Goal: Information Seeking & Learning: Learn about a topic

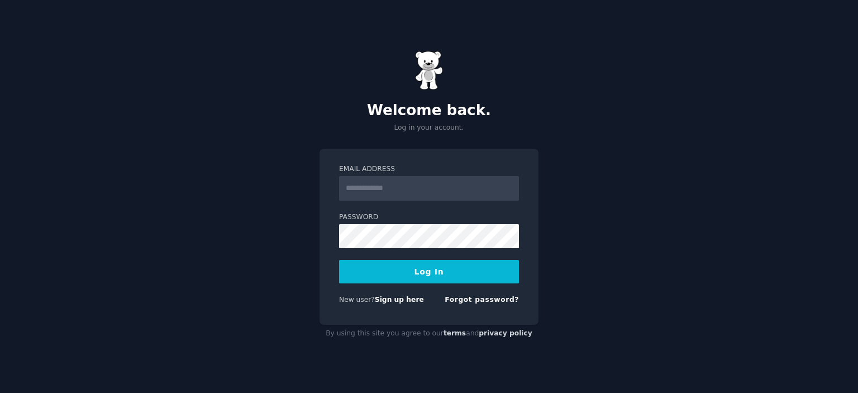
type input "**********"
click at [387, 265] on button "Log In" at bounding box center [429, 271] width 180 height 23
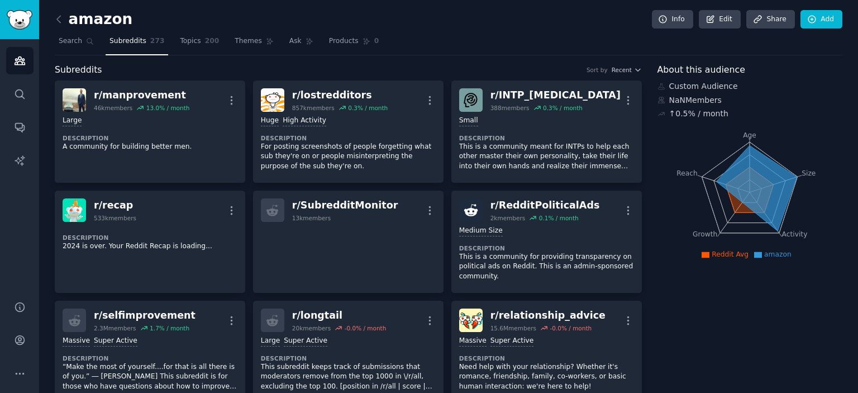
drag, startPoint x: 858, startPoint y: 6, endPoint x: 856, endPoint y: 19, distance: 13.0
click at [856, 19] on main "amazon Info Edit Share Add Search Subreddits 273 Topics 200 Themes Ask Products…" at bounding box center [448, 196] width 819 height 393
drag, startPoint x: 858, startPoint y: 8, endPoint x: 852, endPoint y: 23, distance: 16.1
click at [852, 23] on main "amazon Info Edit Share Add Search Subreddits 273 Topics 200 Themes Ask Products…" at bounding box center [448, 196] width 819 height 393
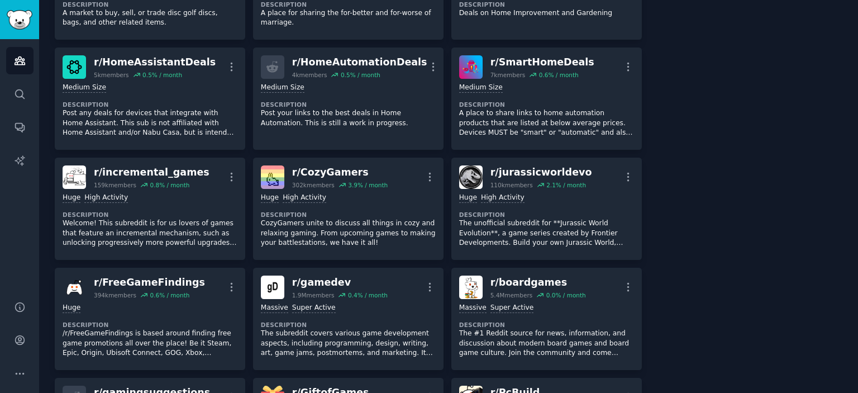
scroll to position [3173, 0]
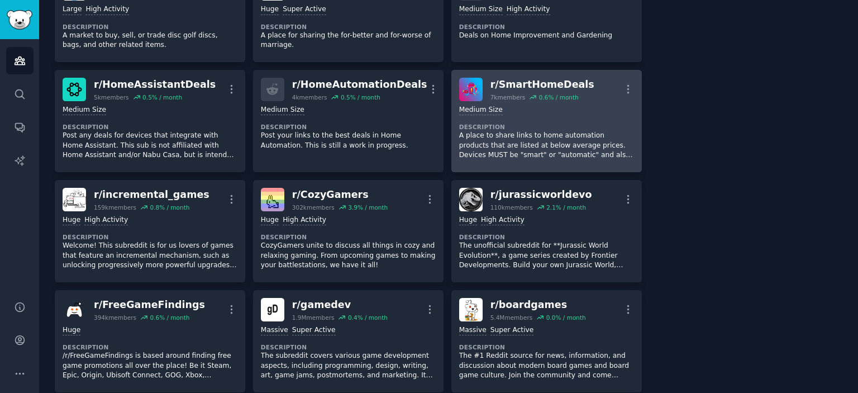
click at [577, 81] on div "r/ SmartHomeDeals 7k members 0.6 % / month More" at bounding box center [546, 89] width 175 height 23
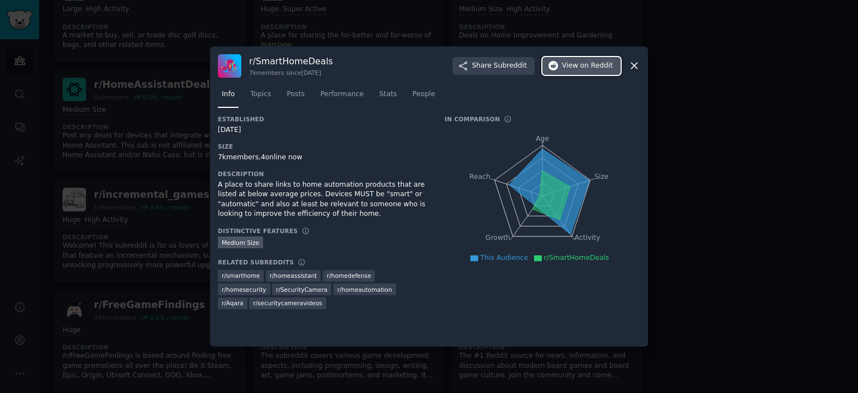
click at [571, 66] on span "View on Reddit" at bounding box center [587, 66] width 51 height 10
click at [260, 99] on span "Topics" at bounding box center [260, 94] width 21 height 10
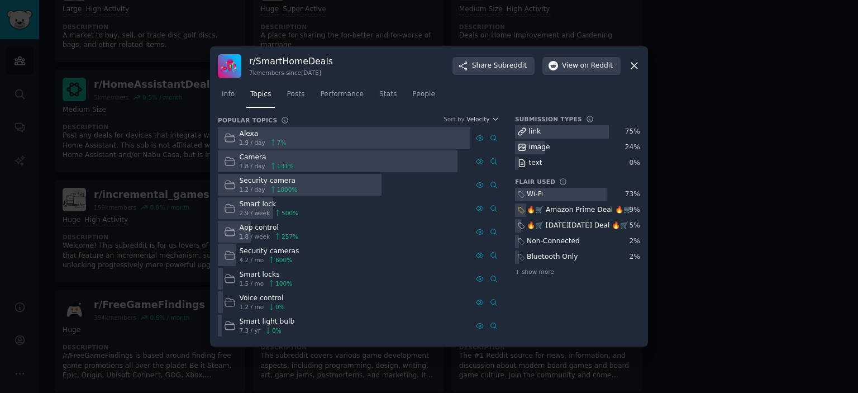
click at [728, 48] on div at bounding box center [429, 196] width 858 height 393
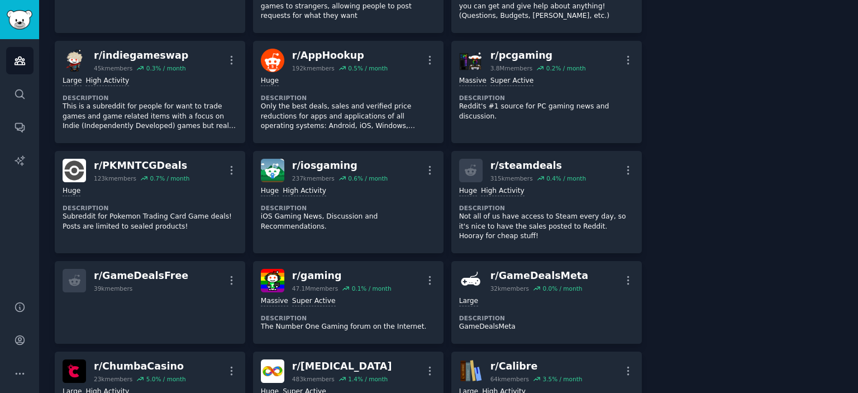
scroll to position [3665, 0]
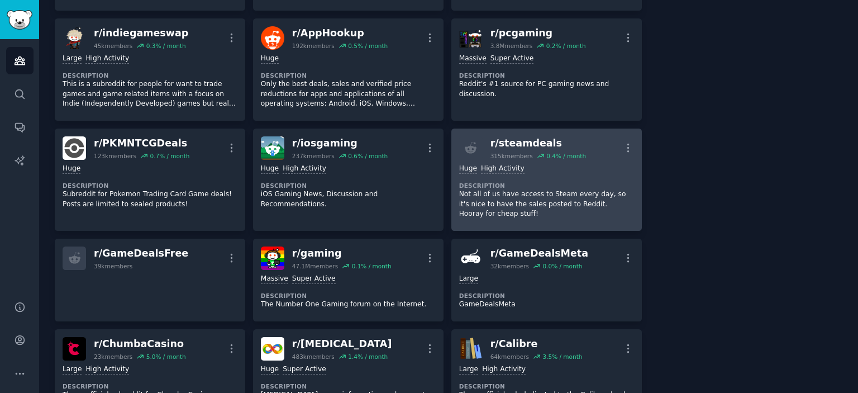
click at [582, 143] on div "r/ steamdeals 315k members 0.4 % / month More" at bounding box center [546, 147] width 175 height 23
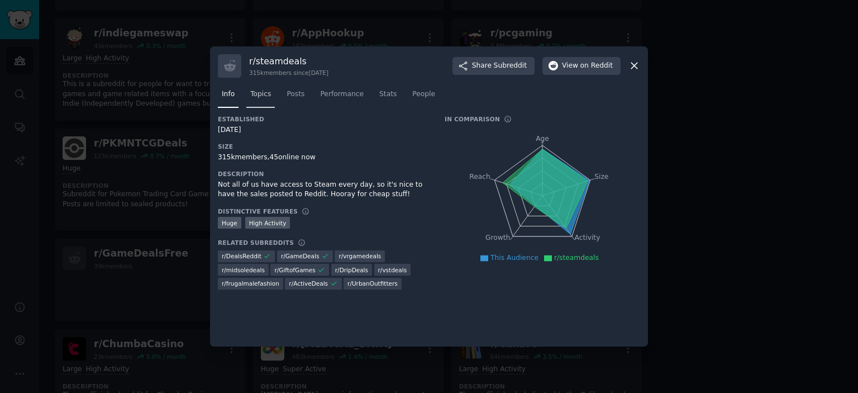
click at [263, 98] on span "Topics" at bounding box center [260, 94] width 21 height 10
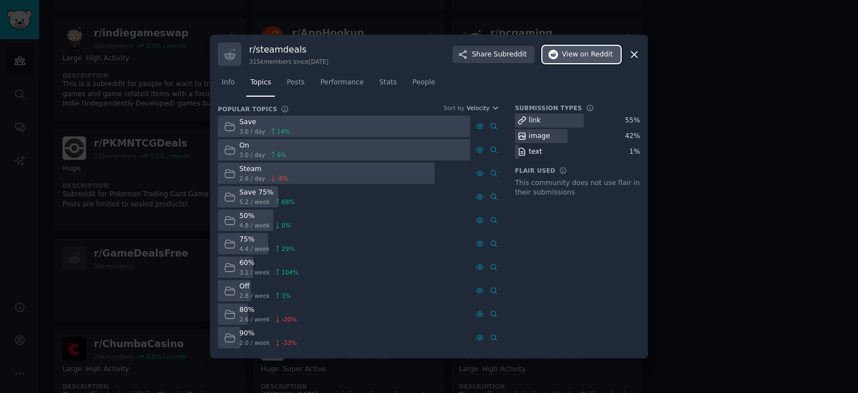
click at [570, 59] on span "View on Reddit" at bounding box center [587, 55] width 51 height 10
click at [725, 90] on div at bounding box center [429, 196] width 858 height 393
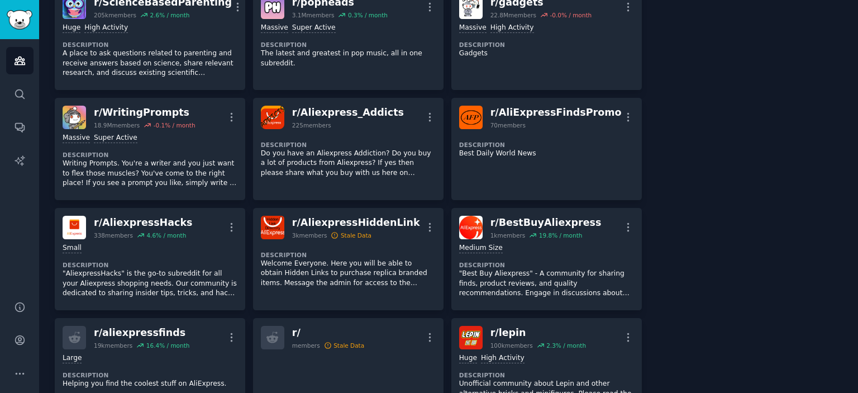
scroll to position [5922, 0]
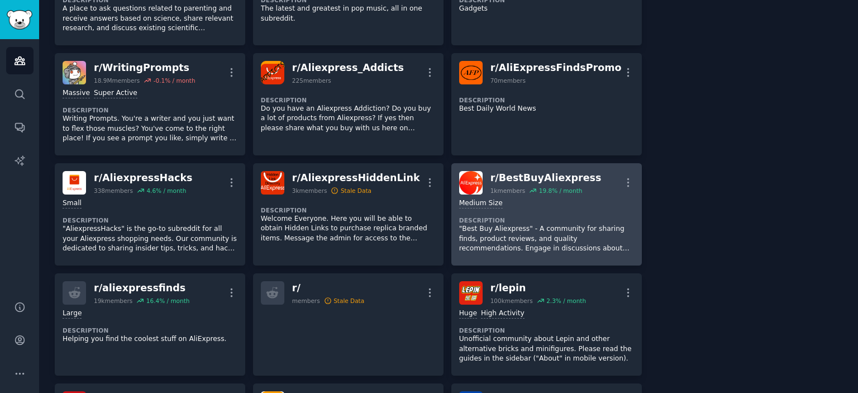
click at [563, 171] on h2 "r/ BestBuyAliexpress 1k members 19.8 % / month" at bounding box center [545, 182] width 111 height 23
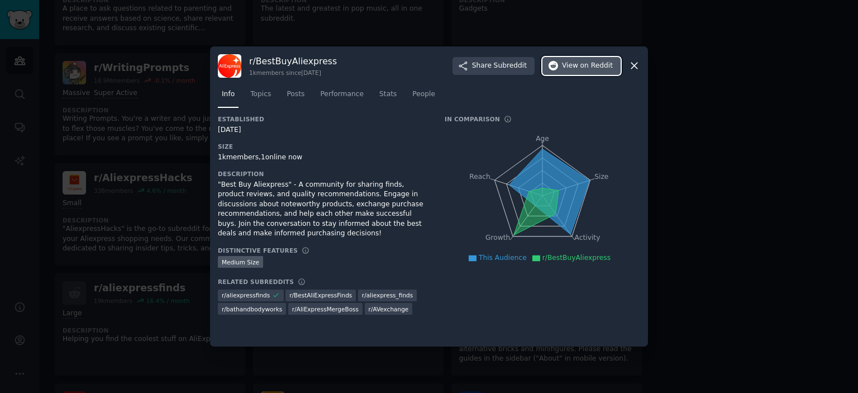
click at [589, 69] on span "on Reddit" at bounding box center [596, 66] width 32 height 10
click at [265, 94] on span "Topics" at bounding box center [260, 94] width 21 height 10
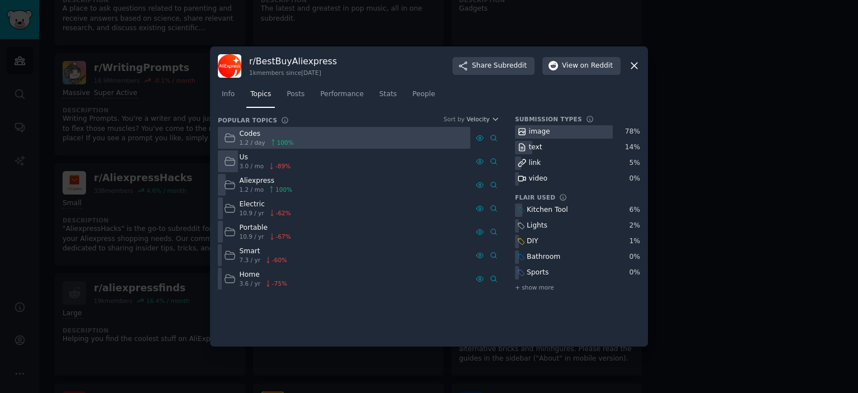
click at [631, 64] on icon at bounding box center [634, 66] width 12 height 12
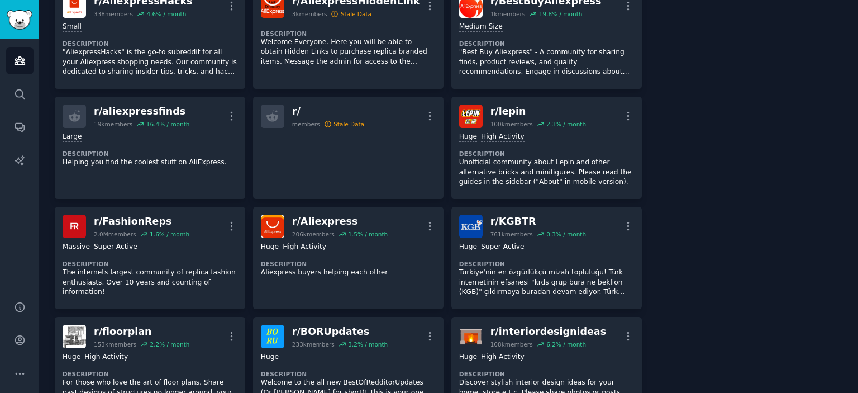
scroll to position [6100, 0]
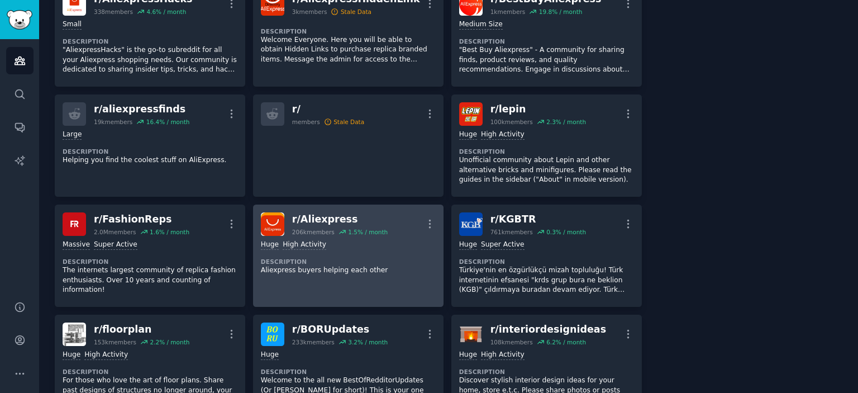
click at [404, 212] on div "r/ Aliexpress 206k members 1.5 % / month More" at bounding box center [348, 223] width 175 height 23
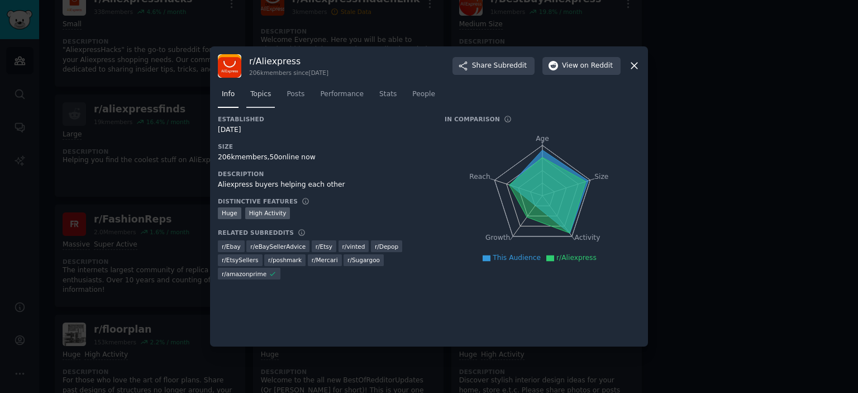
click at [255, 97] on span "Topics" at bounding box center [260, 94] width 21 height 10
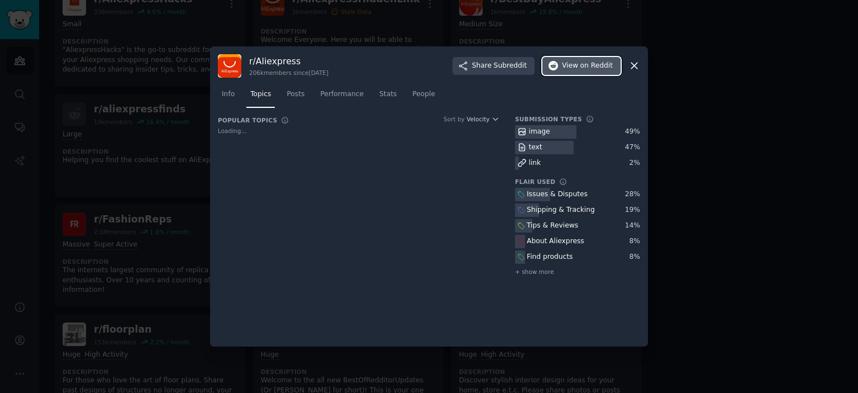
click at [589, 68] on span "on Reddit" at bounding box center [596, 66] width 32 height 10
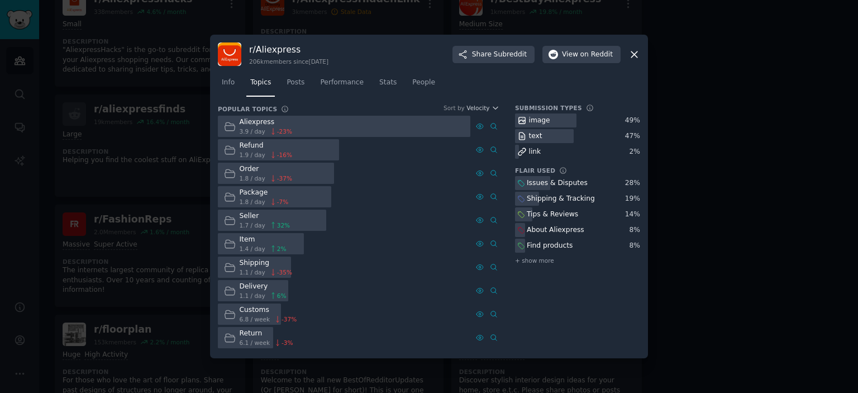
click at [637, 56] on icon at bounding box center [634, 54] width 6 height 6
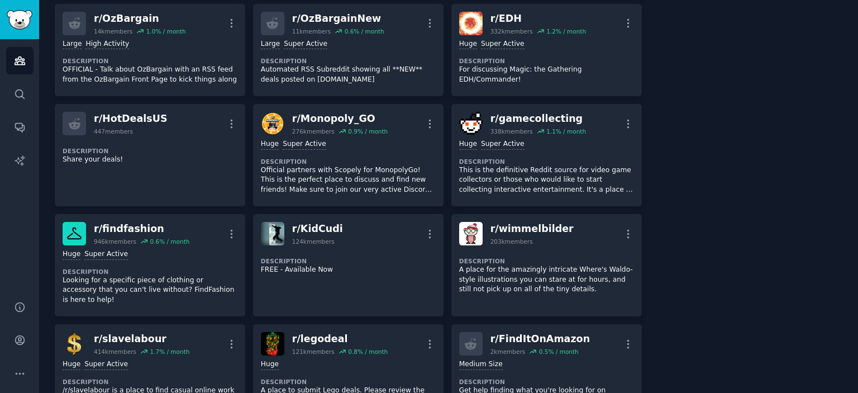
scroll to position [7933, 0]
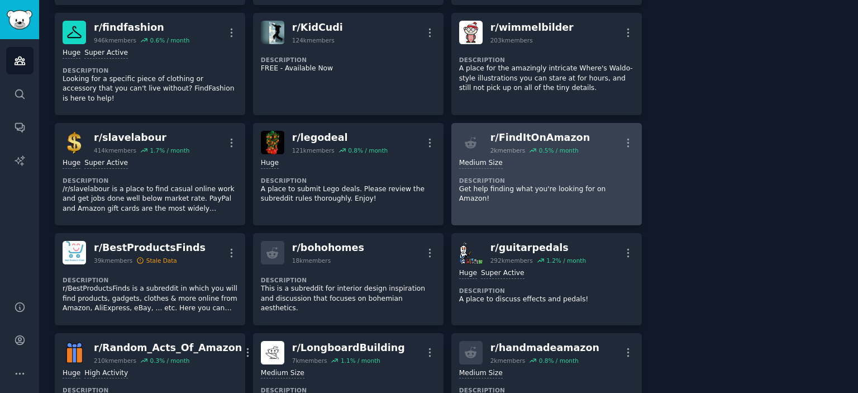
click at [564, 146] on div "0.5 % / month" at bounding box center [559, 150] width 40 height 8
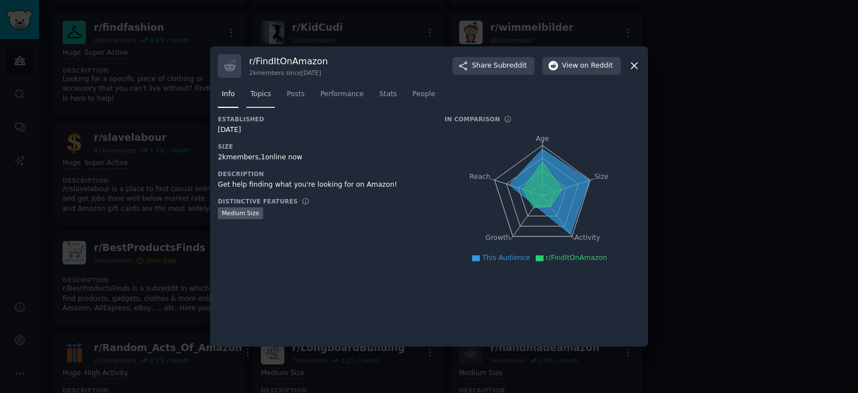
click at [257, 94] on span "Topics" at bounding box center [260, 94] width 21 height 10
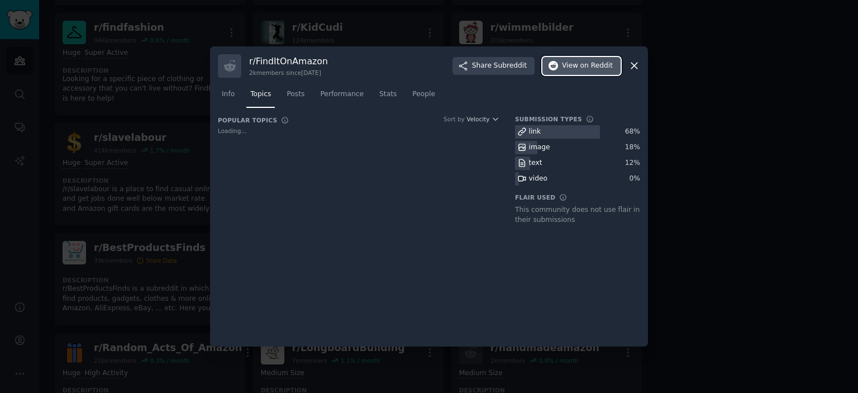
click at [588, 60] on button "View on Reddit" at bounding box center [581, 66] width 78 height 18
click at [688, 65] on div at bounding box center [429, 196] width 858 height 393
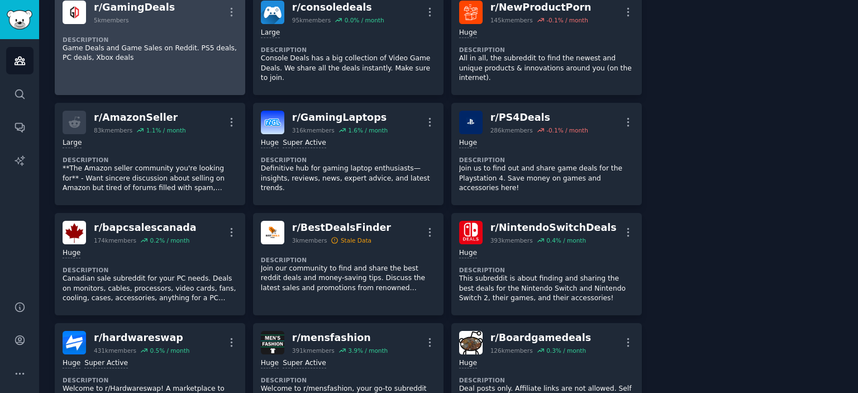
scroll to position [8737, 0]
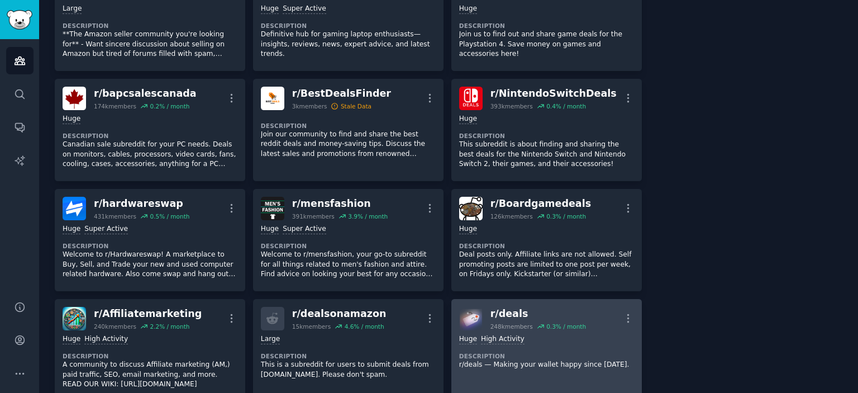
click at [574, 330] on div "Huge High Activity Description r/deals — Making your wallet happy since [DATE]." at bounding box center [546, 352] width 175 height 44
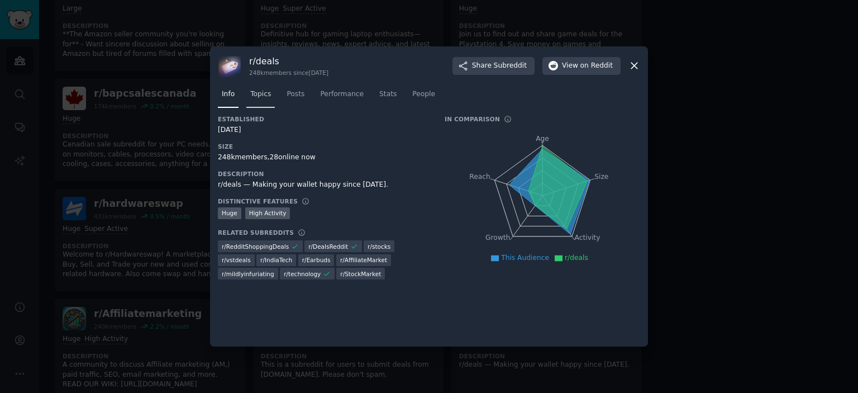
click at [263, 102] on link "Topics" at bounding box center [260, 96] width 28 height 23
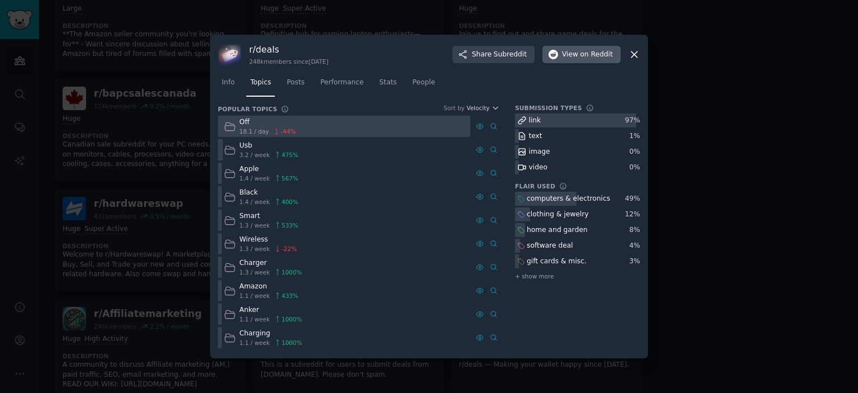
click at [583, 68] on div "Info Topics Posts Performance Stats People" at bounding box center [429, 85] width 422 height 38
click at [570, 61] on button "View on Reddit" at bounding box center [581, 55] width 78 height 18
click at [755, 205] on div at bounding box center [429, 196] width 858 height 393
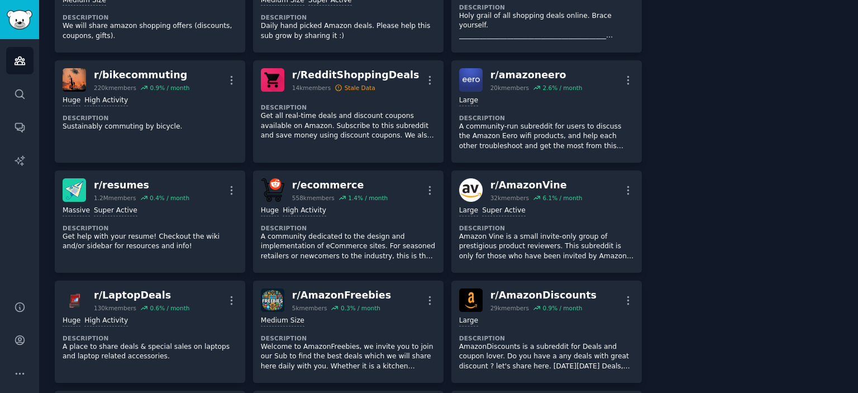
scroll to position [9318, 0]
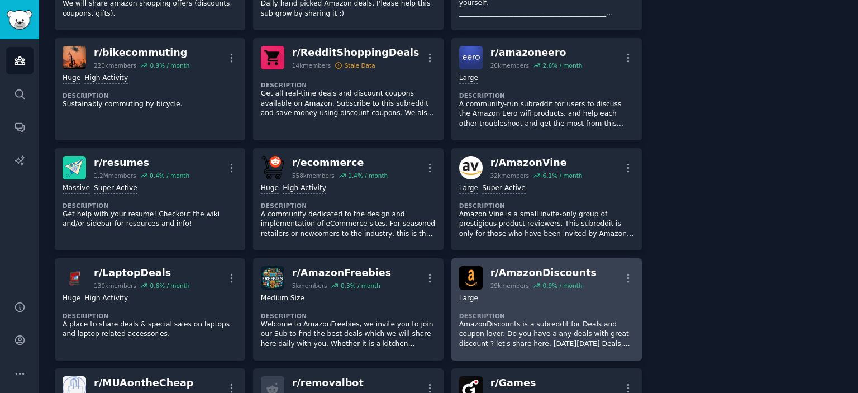
click at [513, 293] on div "Large" at bounding box center [546, 298] width 175 height 11
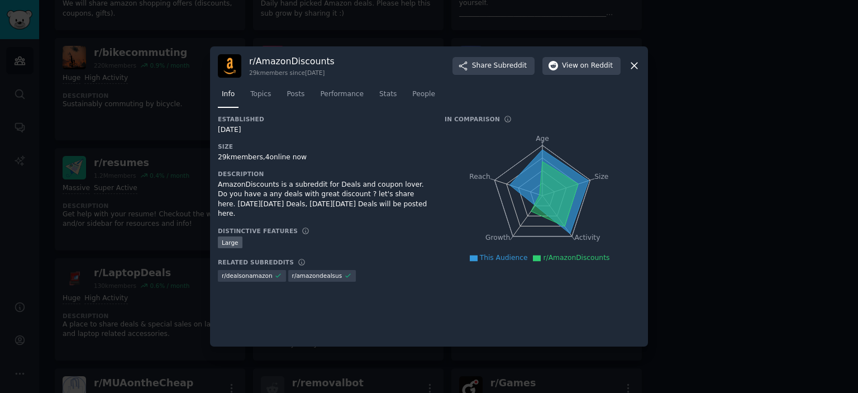
click at [718, 180] on div at bounding box center [429, 196] width 858 height 393
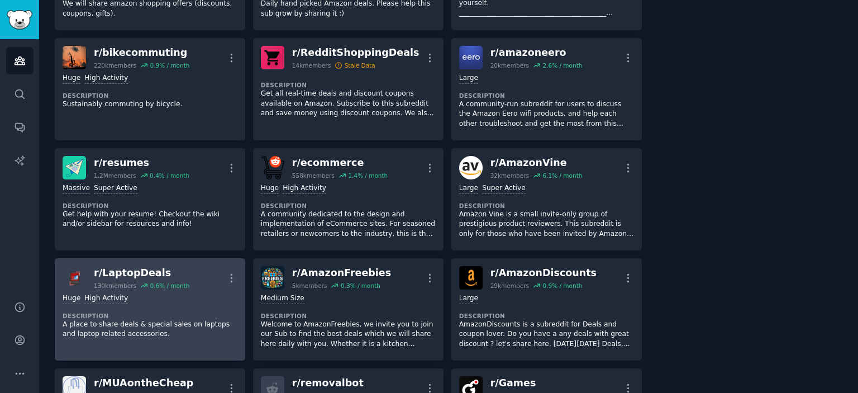
click at [141, 289] on div "Huge High Activity Description A place to share deals & special sales on laptop…" at bounding box center [150, 316] width 175 height 54
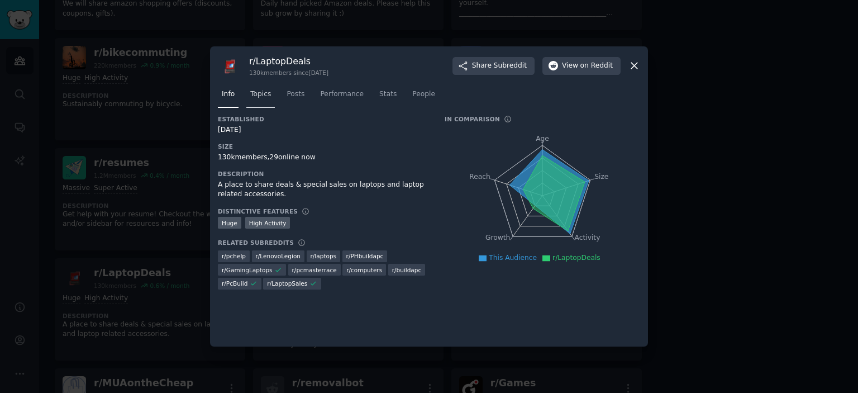
click at [261, 94] on span "Topics" at bounding box center [260, 94] width 21 height 10
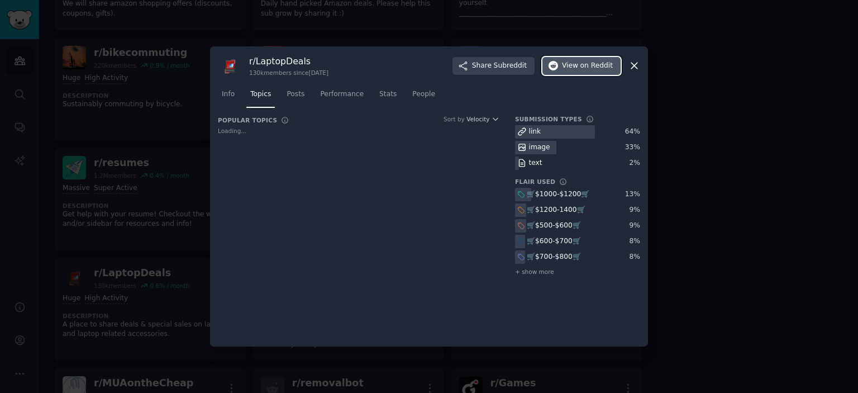
click at [582, 63] on span "View on Reddit" at bounding box center [587, 66] width 51 height 10
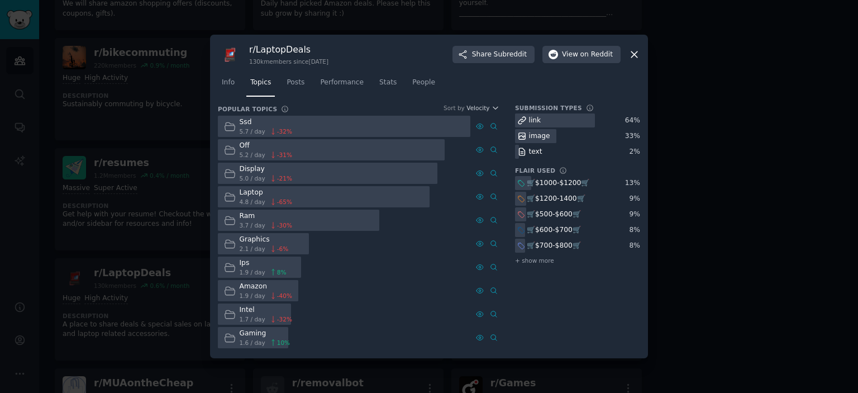
click at [696, 102] on div at bounding box center [429, 196] width 858 height 393
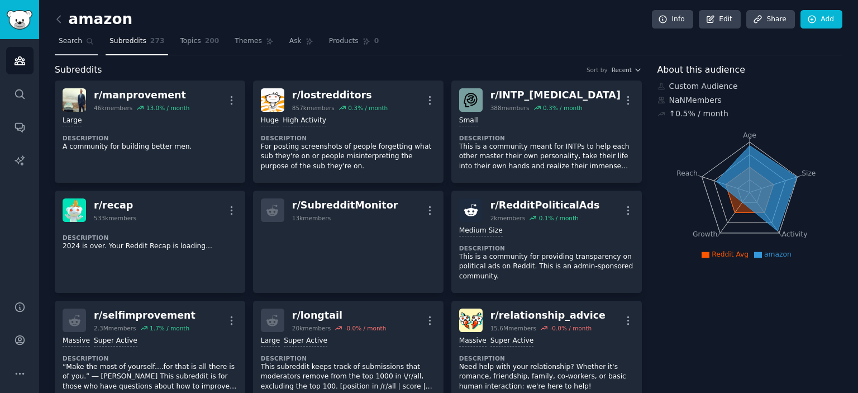
click at [77, 44] on span "Search" at bounding box center [70, 41] width 23 height 10
click at [58, 13] on icon at bounding box center [59, 19] width 12 height 12
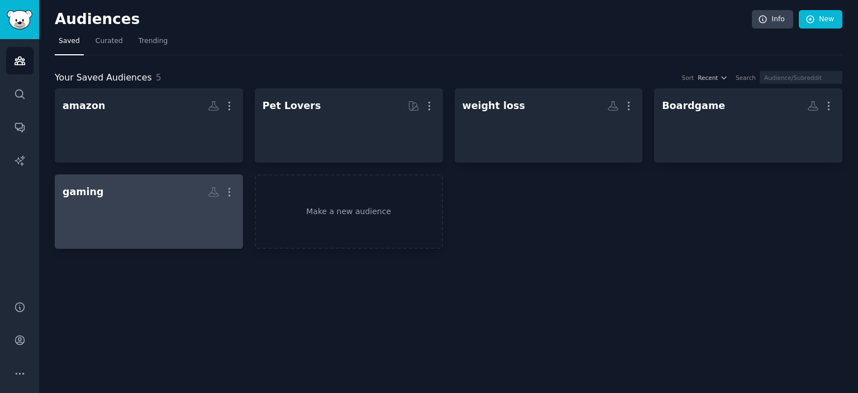
click at [175, 202] on div at bounding box center [149, 221] width 173 height 39
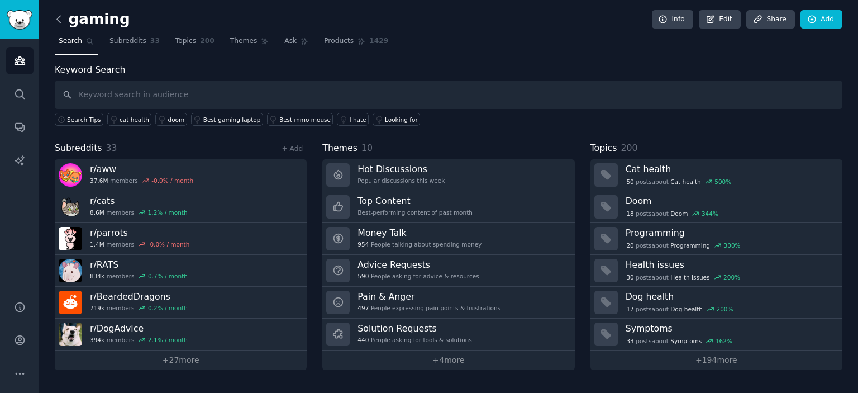
click at [57, 19] on icon at bounding box center [58, 19] width 3 height 7
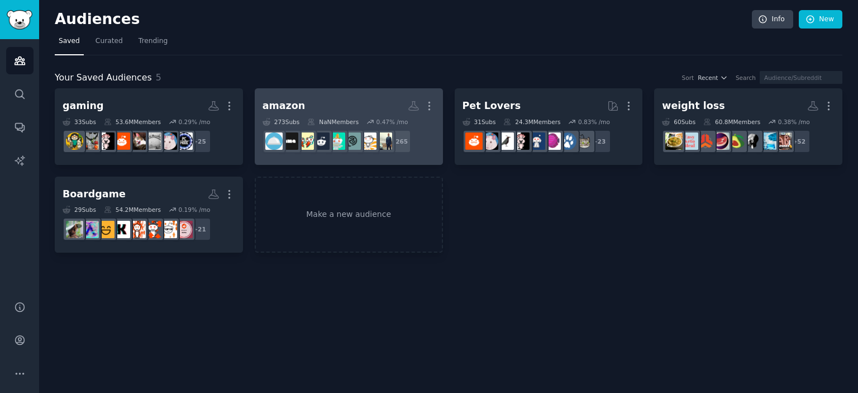
click at [286, 112] on h2 "amazon More" at bounding box center [349, 106] width 173 height 20
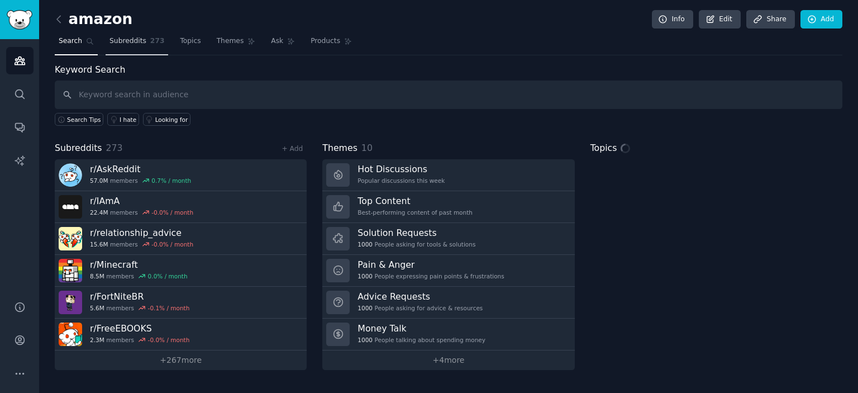
click at [118, 39] on span "Subreddits" at bounding box center [127, 41] width 37 height 10
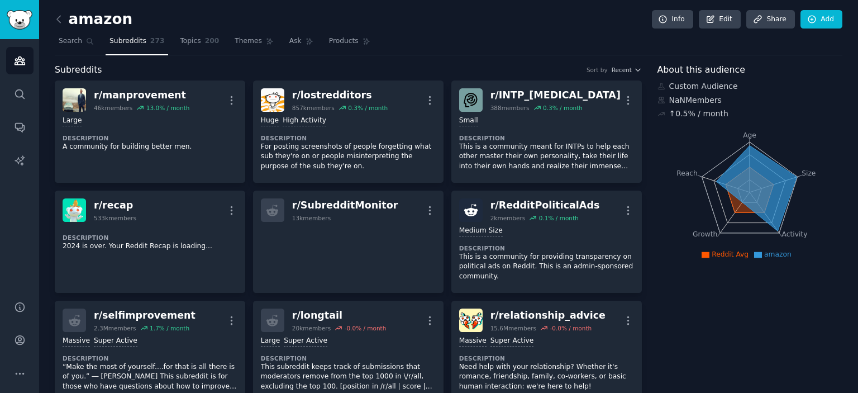
click at [295, 67] on div "Subreddits Sort by Recent" at bounding box center [348, 70] width 587 height 14
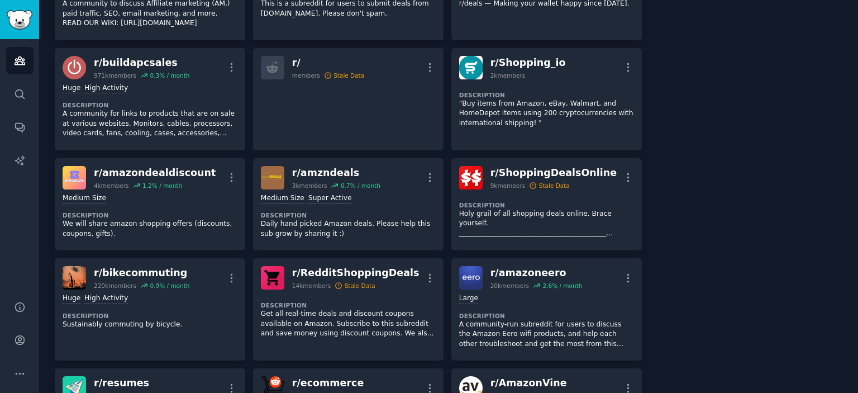
scroll to position [8754, 0]
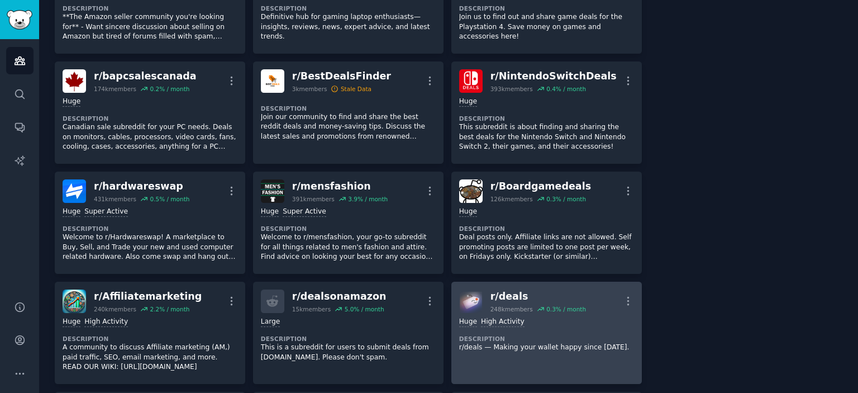
click at [526, 317] on div "Huge High Activity" at bounding box center [546, 322] width 175 height 11
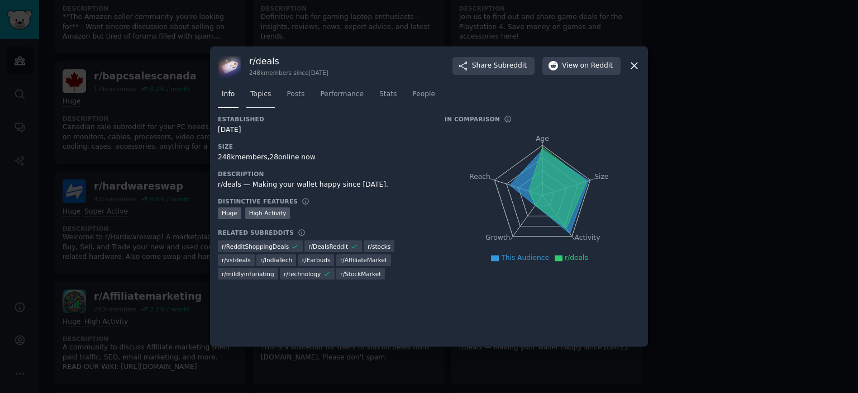
click at [263, 98] on span "Topics" at bounding box center [260, 94] width 21 height 10
